Goal: Task Accomplishment & Management: Manage account settings

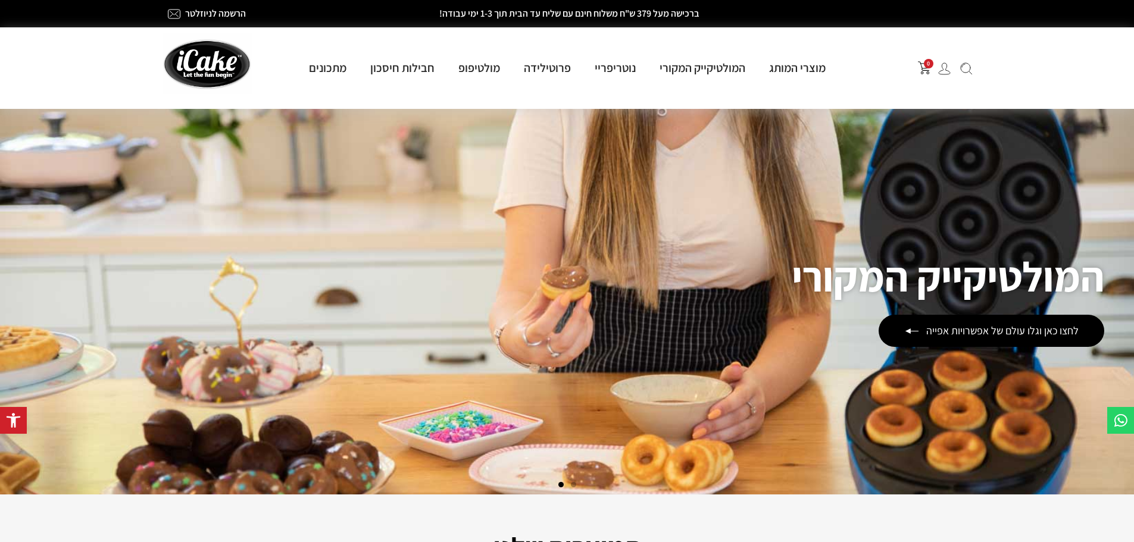
click at [945, 69] on img at bounding box center [944, 69] width 13 height 13
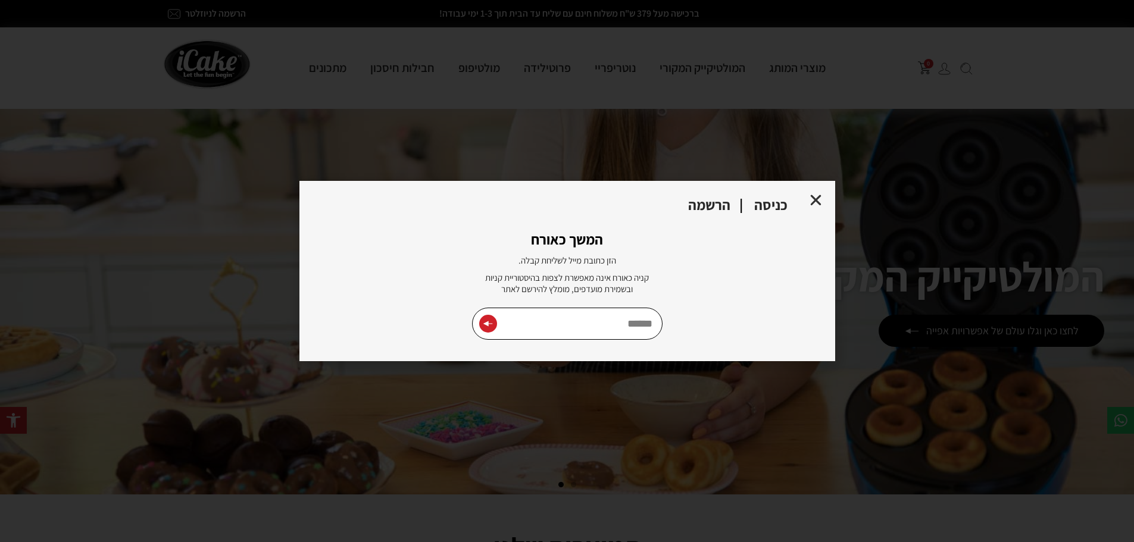
type input "**********"
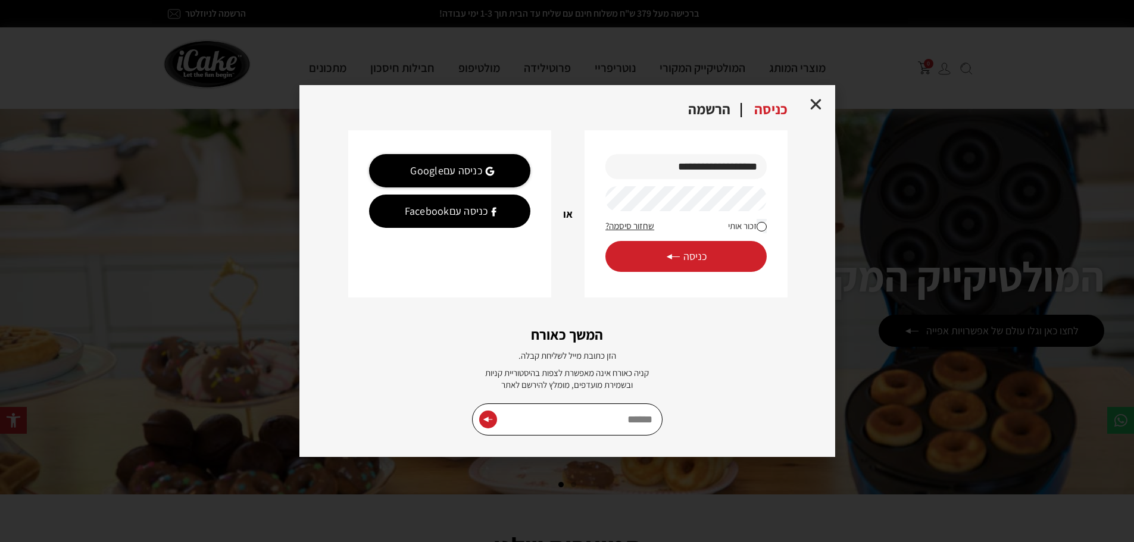
click at [683, 254] on span "כניסה" at bounding box center [686, 256] width 41 height 13
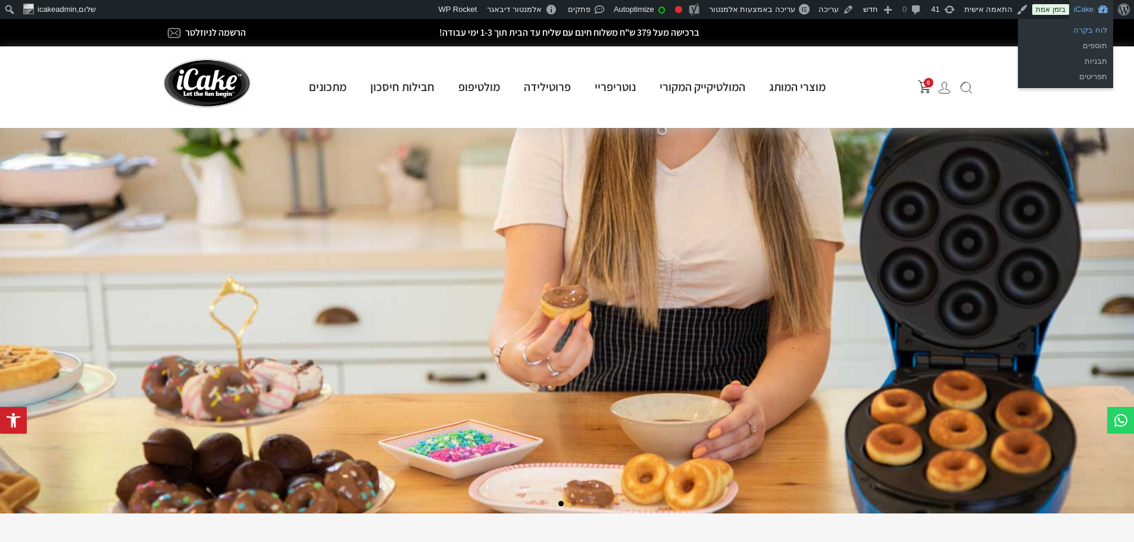
click at [1100, 27] on link "לוח בקרה" at bounding box center [1065, 30] width 95 height 15
